Goal: Use online tool/utility: Utilize a website feature to perform a specific function

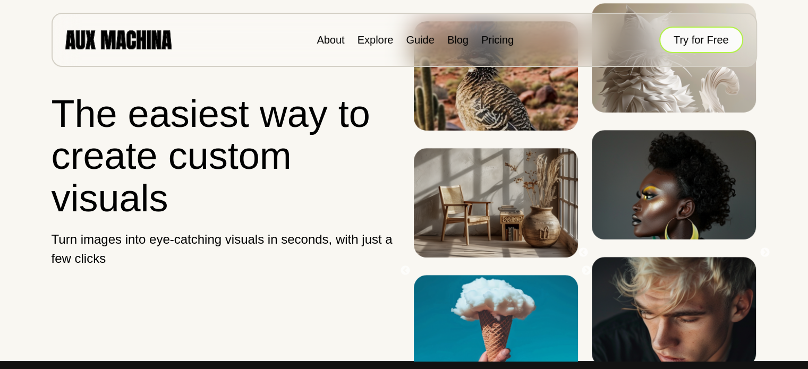
click at [698, 39] on button "Try for Free" at bounding box center [702, 40] width 84 height 27
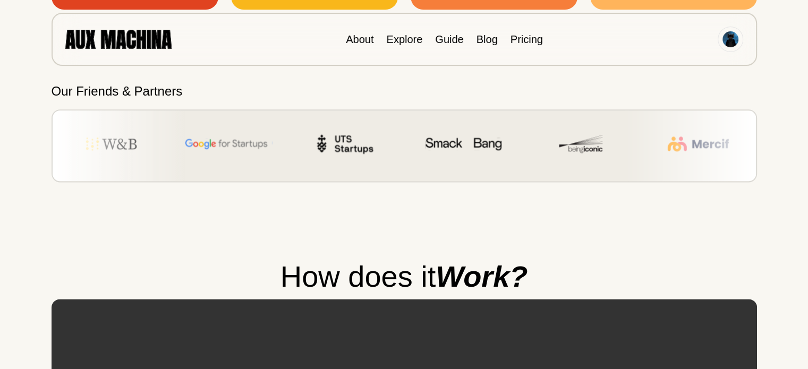
scroll to position [1788, 0]
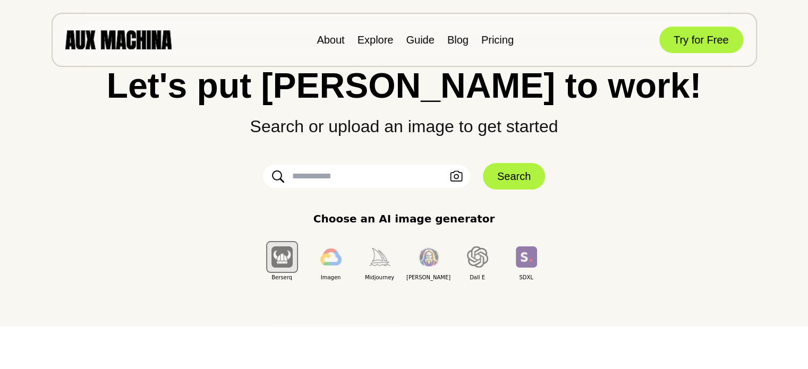
scroll to position [41, 0]
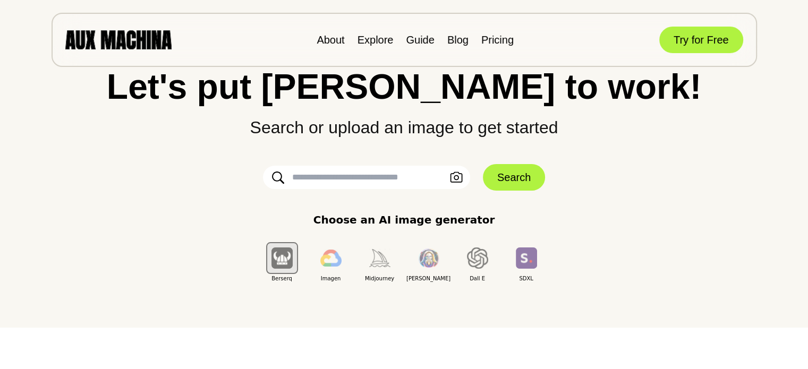
click at [358, 174] on input "text" at bounding box center [366, 177] width 207 height 23
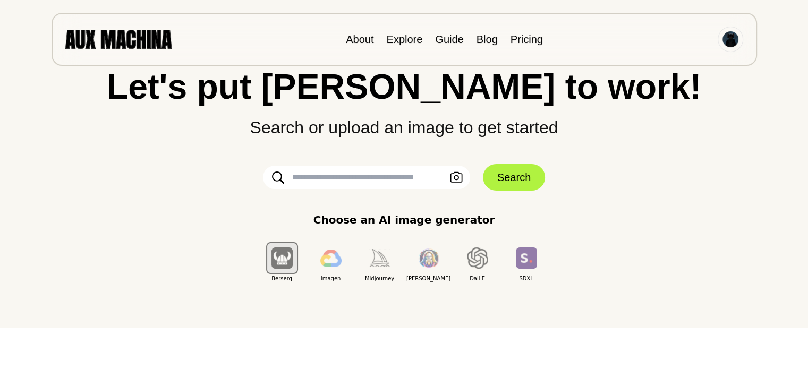
click at [358, 174] on input "text" at bounding box center [366, 177] width 207 height 23
click at [238, 165] on div "Let's put Ai to work! Search or upload an image to get started Upload an Image …" at bounding box center [404, 176] width 766 height 214
click at [324, 167] on input "text" at bounding box center [366, 177] width 207 height 23
paste input "**********"
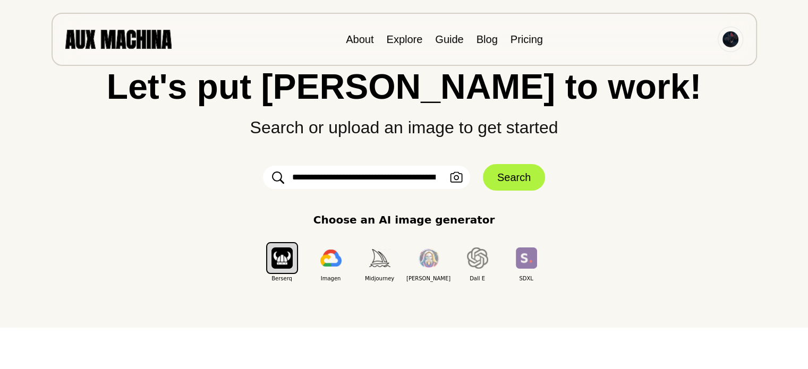
scroll to position [0, 5806]
type input "**********"
click at [517, 168] on button "Search" at bounding box center [514, 177] width 62 height 27
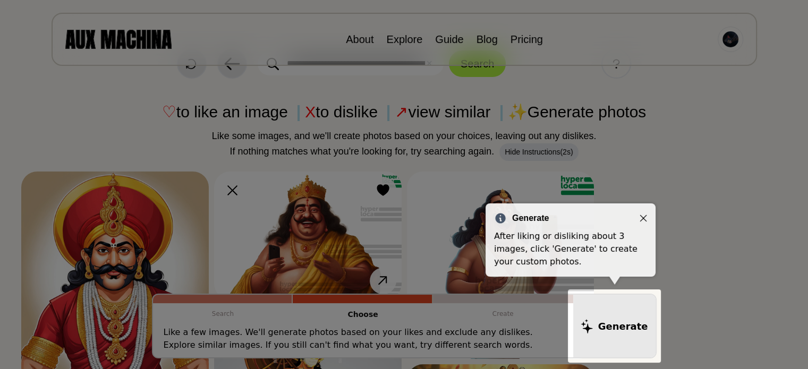
click at [643, 218] on icon "Close" at bounding box center [643, 218] width 7 height 7
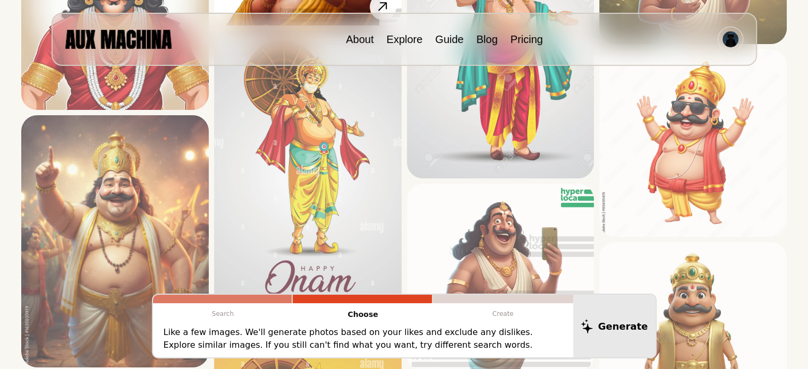
scroll to position [263, 0]
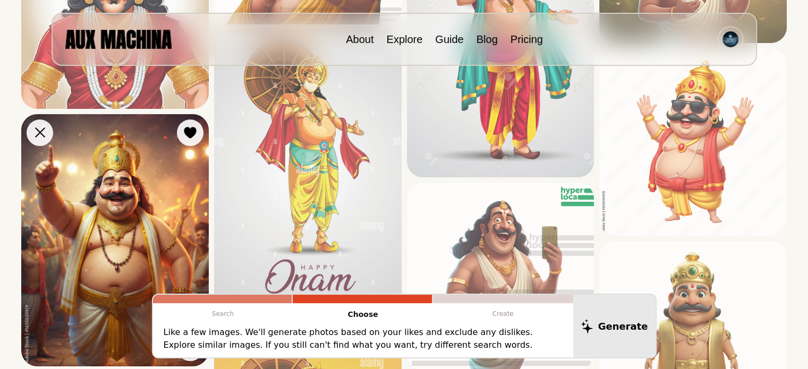
click at [120, 192] on img at bounding box center [115, 240] width 188 height 252
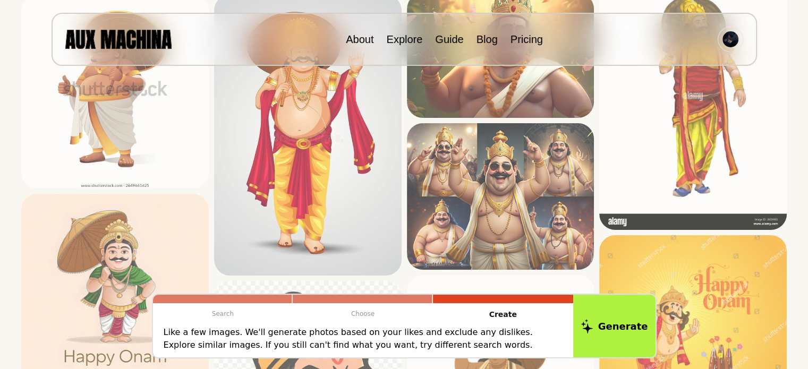
scroll to position [910, 0]
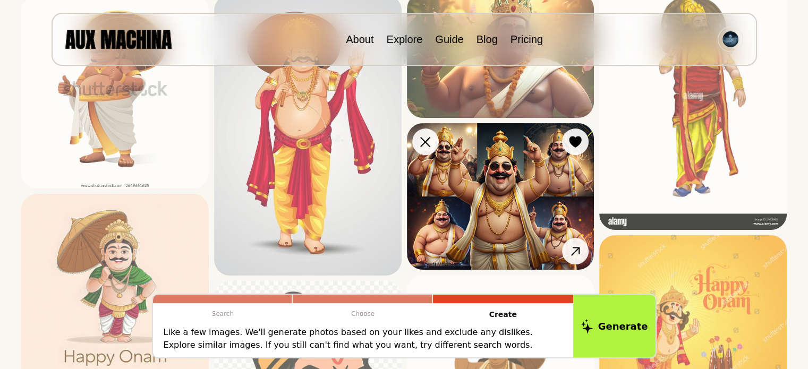
click at [500, 193] on img at bounding box center [501, 196] width 188 height 147
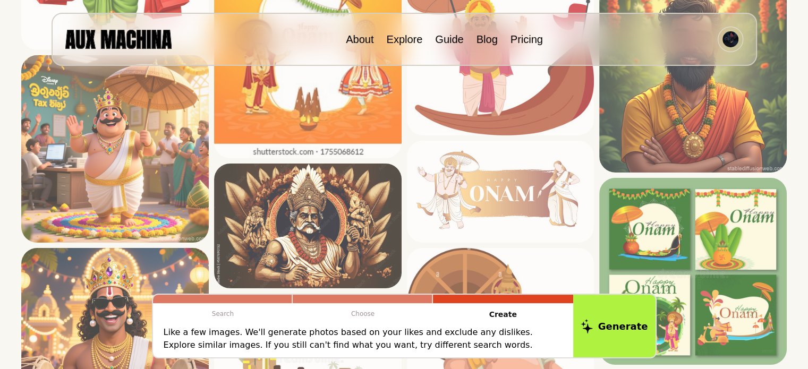
scroll to position [3397, 0]
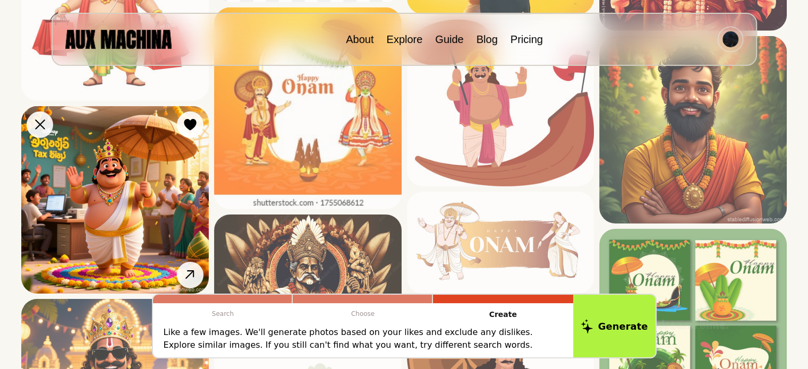
click at [110, 235] on img at bounding box center [115, 200] width 188 height 188
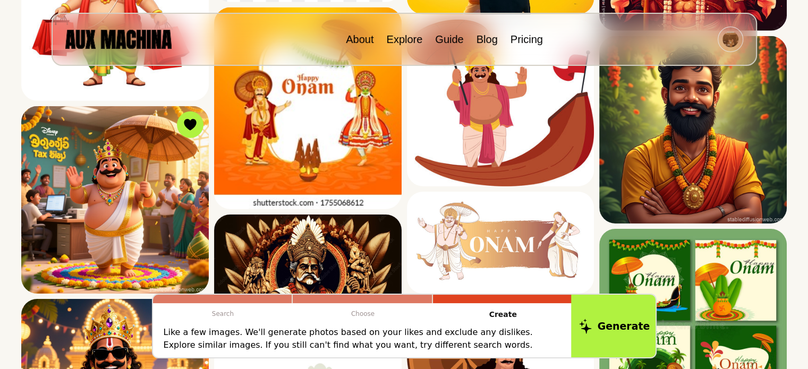
click at [620, 347] on button "Generate" at bounding box center [614, 326] width 87 height 66
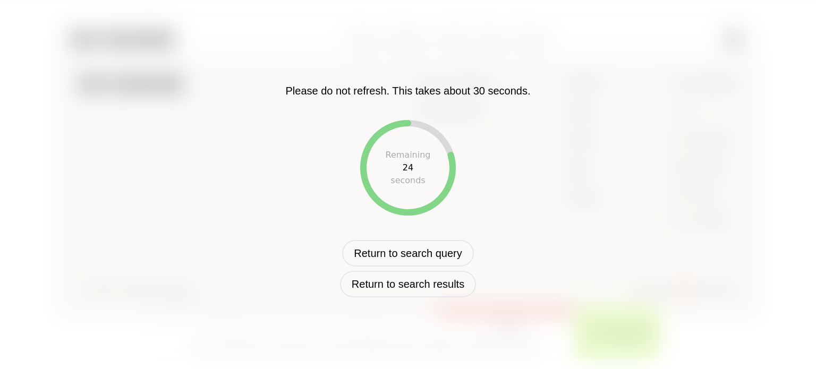
click at [575, 307] on button "Generate" at bounding box center [618, 333] width 87 height 53
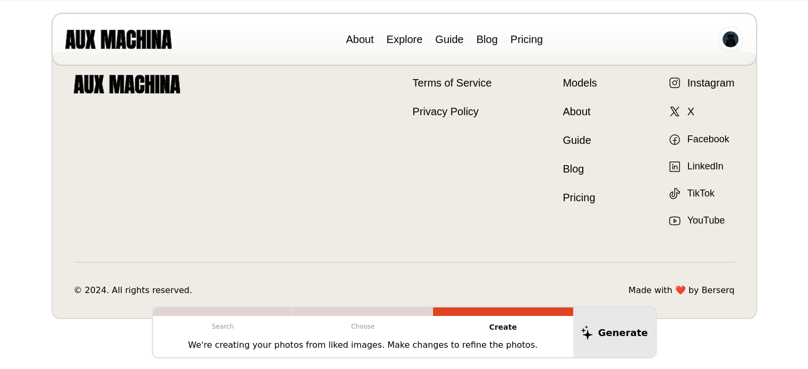
click at [389, 325] on p "Choose" at bounding box center [363, 326] width 140 height 21
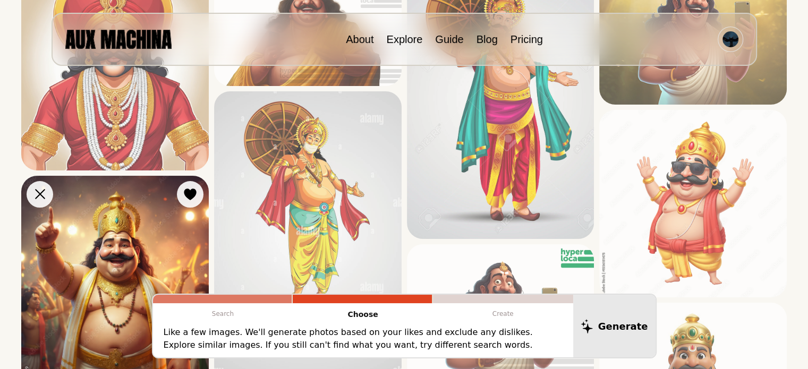
scroll to position [256, 0]
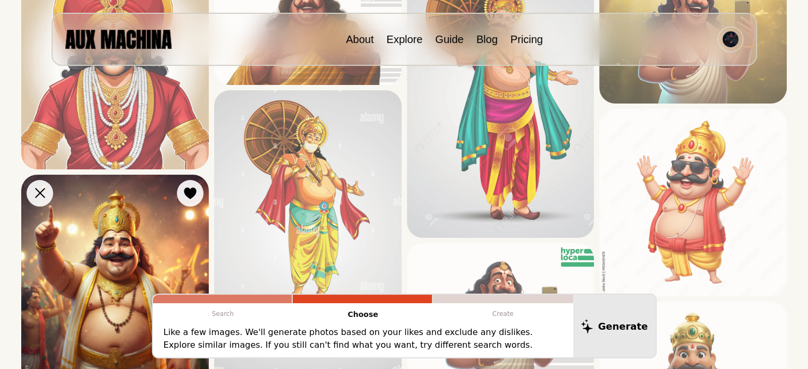
click at [122, 289] on img at bounding box center [115, 301] width 188 height 252
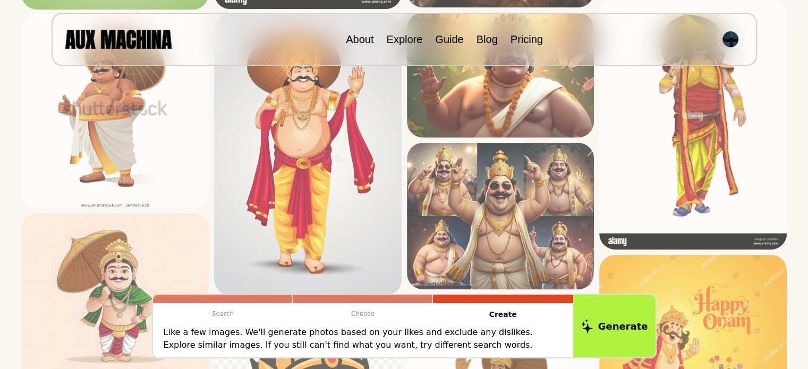
scroll to position [820, 0]
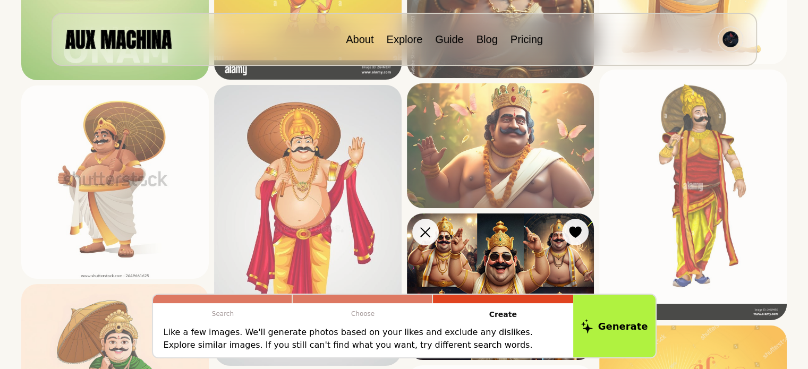
click at [532, 224] on img at bounding box center [501, 287] width 188 height 147
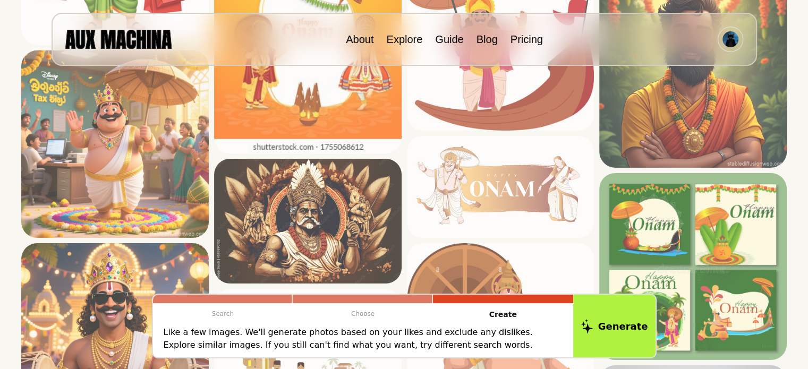
scroll to position [3452, 0]
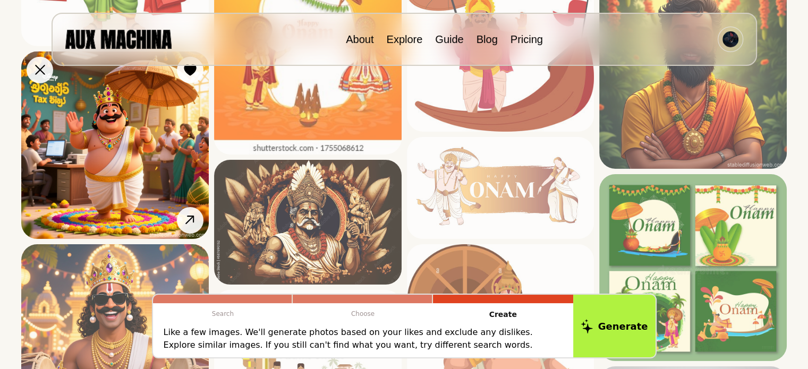
click at [130, 138] on img at bounding box center [115, 146] width 188 height 188
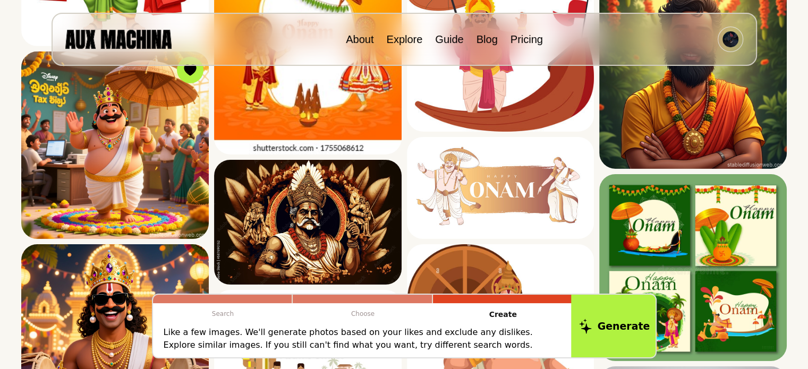
click at [637, 321] on button "Generate" at bounding box center [614, 326] width 87 height 66
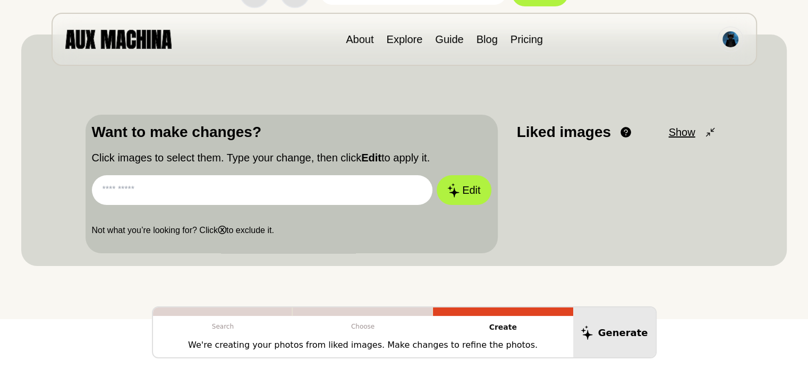
scroll to position [115, 0]
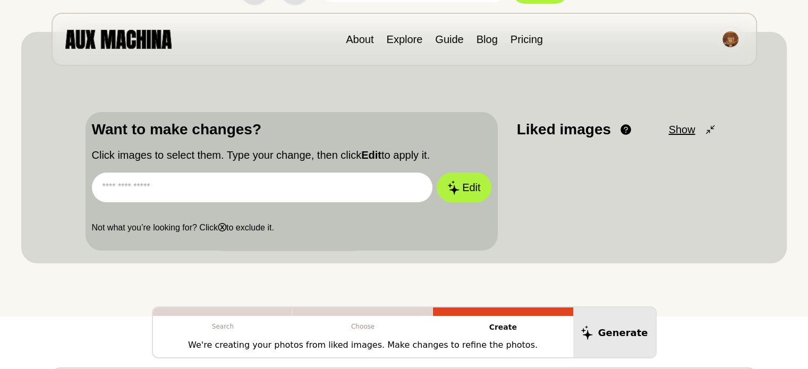
click at [257, 184] on input "text" at bounding box center [262, 188] width 341 height 30
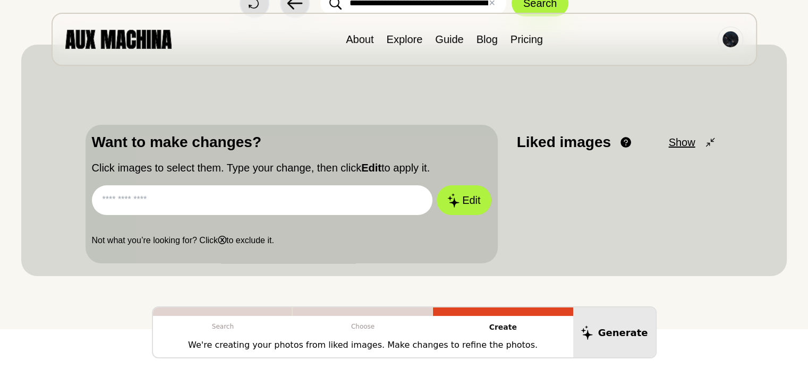
scroll to position [103, 0]
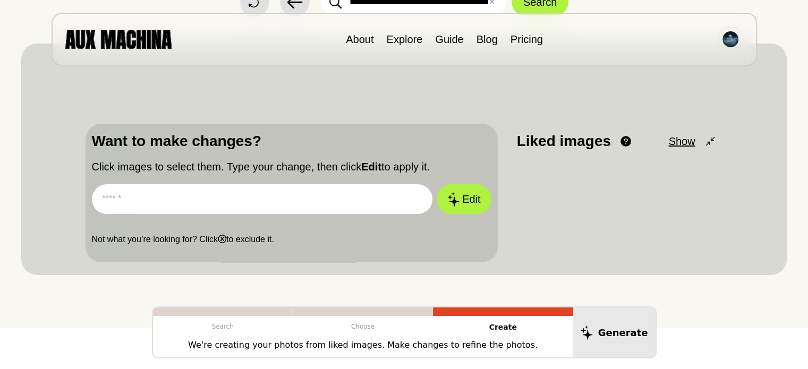
click at [232, 203] on input "text" at bounding box center [262, 199] width 341 height 30
paste input "**********"
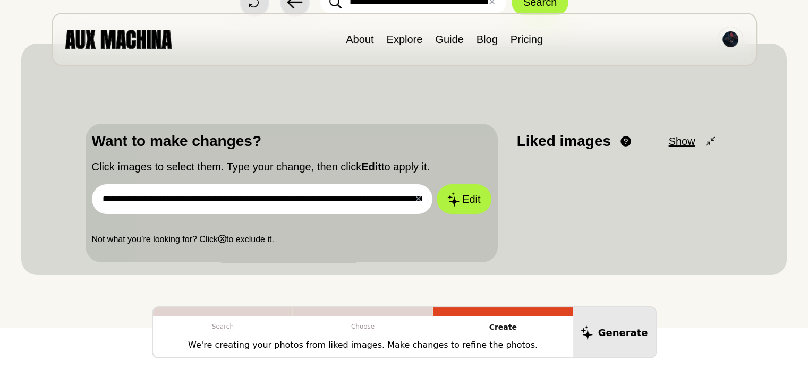
scroll to position [0, 5630]
type input "**********"
click at [461, 195] on button "Edit" at bounding box center [463, 199] width 57 height 31
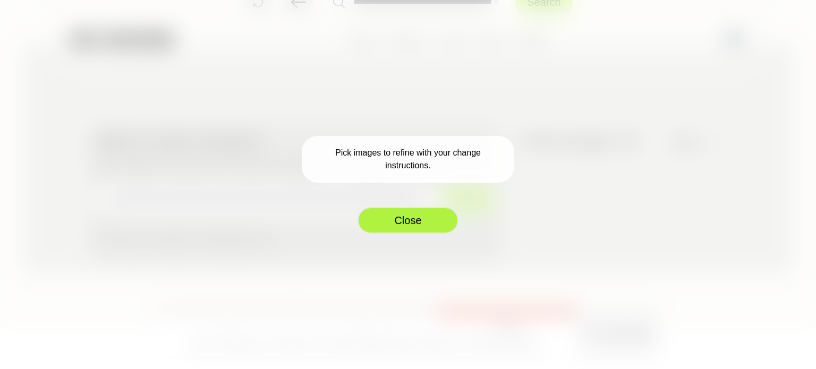
click at [406, 220] on button "Close" at bounding box center [408, 220] width 101 height 27
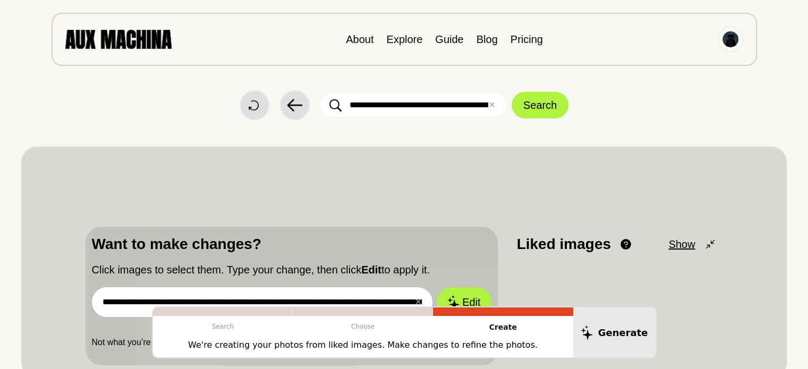
click at [682, 244] on span "Show" at bounding box center [682, 245] width 27 height 16
click at [682, 244] on span "Minimize" at bounding box center [675, 245] width 42 height 16
click at [567, 112] on form "✕ Clear Search" at bounding box center [445, 105] width 248 height 27
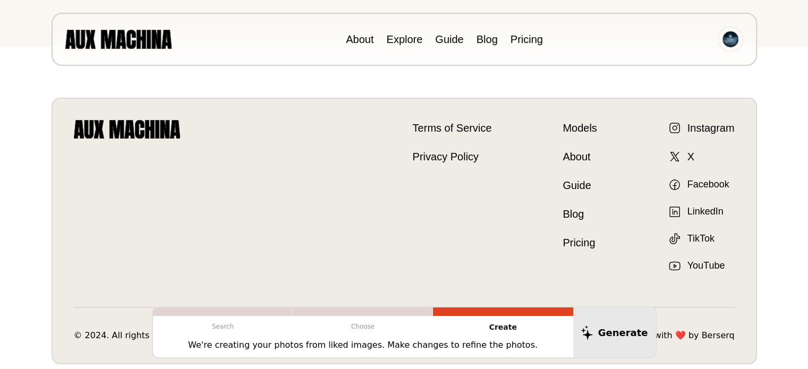
scroll to position [430, 0]
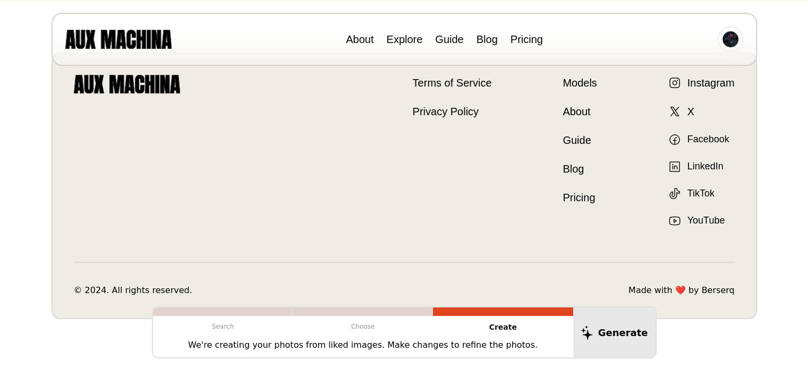
click at [513, 345] on p "We're creating your photos from liked images. Make changes to refine the photos." at bounding box center [363, 345] width 350 height 13
